Goal: Task Accomplishment & Management: Manage account settings

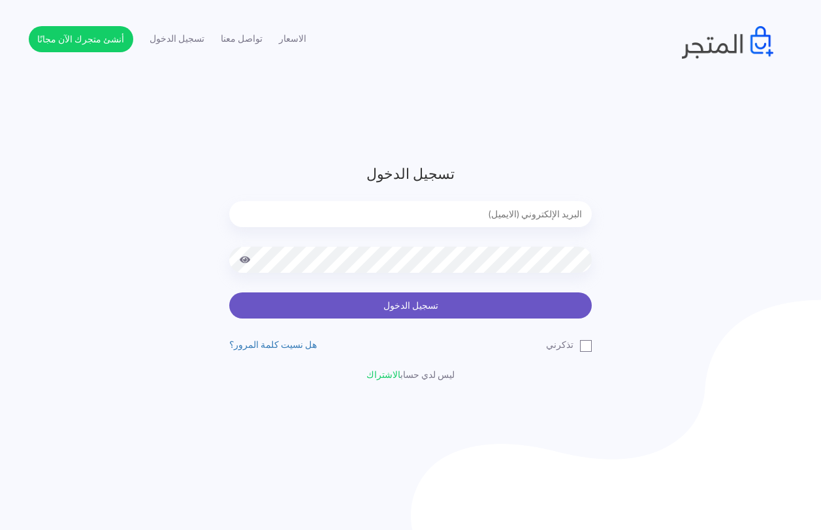
type input "[EMAIL_ADDRESS][DOMAIN_NAME]"
click at [399, 307] on button "تسجيل الدخول" at bounding box center [410, 305] width 362 height 26
